Goal: Transaction & Acquisition: Purchase product/service

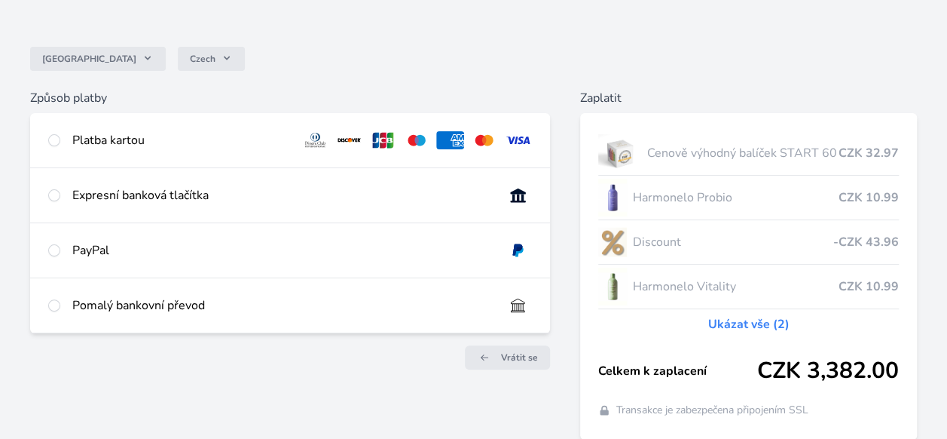
scroll to position [100, 0]
click at [113, 142] on div "Platba kartou" at bounding box center [180, 139] width 217 height 18
radio input "true"
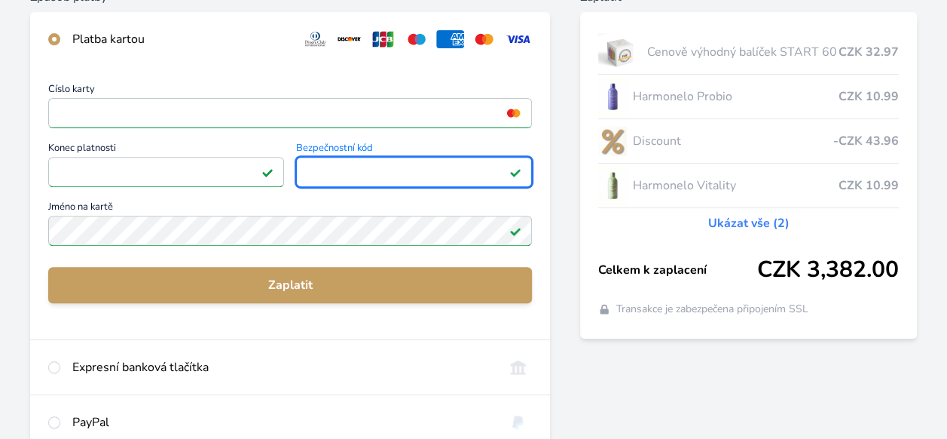
scroll to position [200, 0]
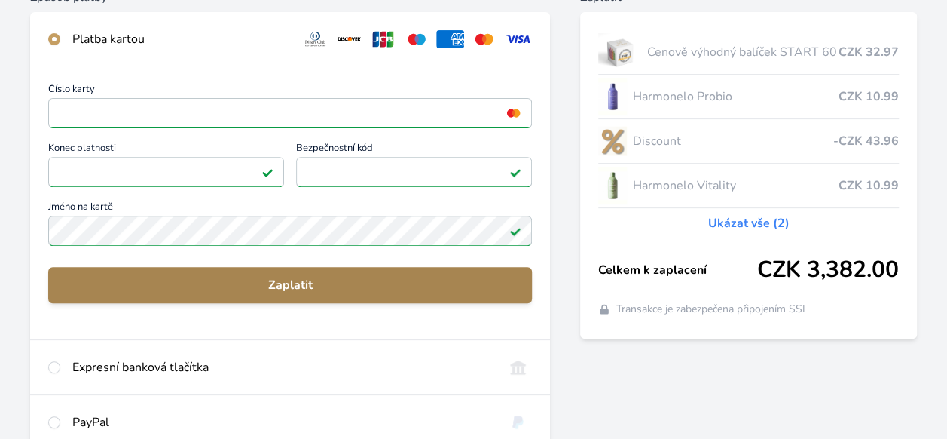
click at [229, 286] on span "Zaplatit" at bounding box center [290, 285] width 460 height 18
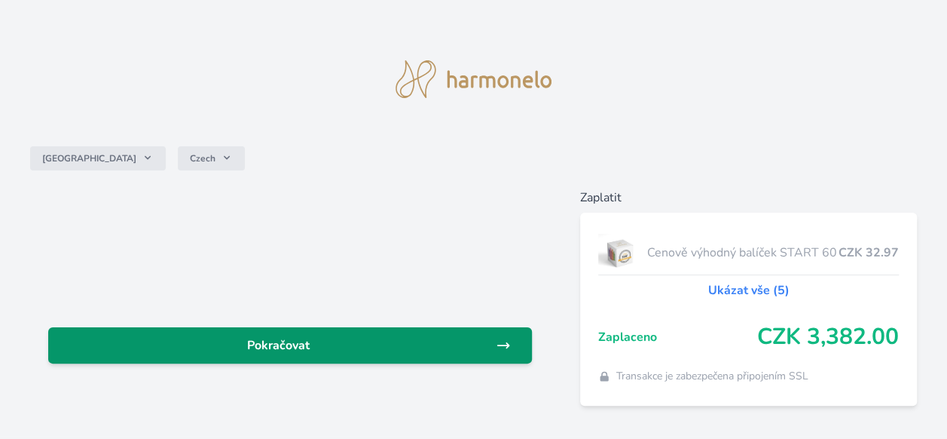
click at [277, 338] on span "Pokračovat" at bounding box center [278, 345] width 436 height 18
